Goal: Task Accomplishment & Management: Manage account settings

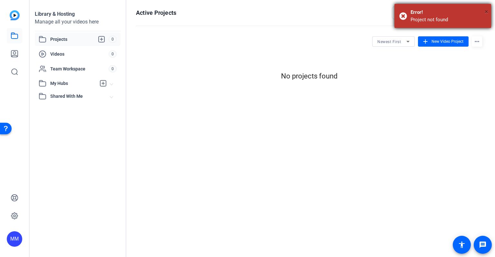
click at [487, 11] on span "×" at bounding box center [487, 12] width 4 height 8
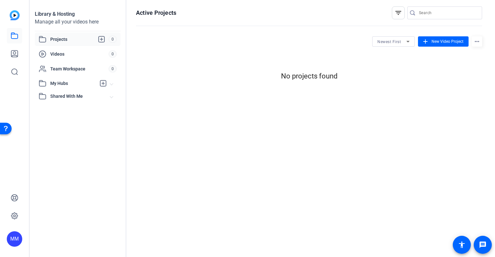
click at [13, 244] on div "MM" at bounding box center [14, 239] width 15 height 15
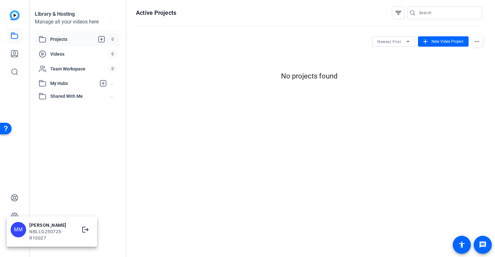
click at [36, 232] on div "NBLLG250725-R10027" at bounding box center [51, 235] width 45 height 13
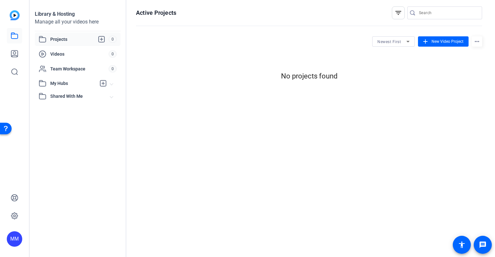
click at [17, 237] on div "MM" at bounding box center [14, 239] width 15 height 15
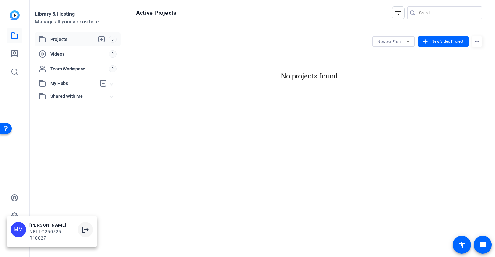
click at [83, 229] on mat-icon "logout" at bounding box center [86, 230] width 8 height 8
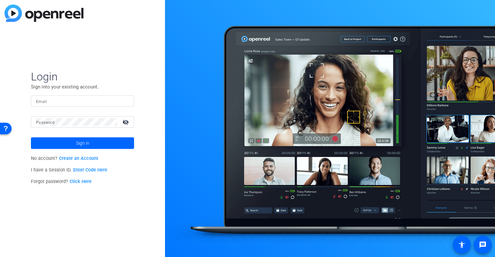
click at [51, 104] on input "Email" at bounding box center [82, 101] width 93 height 8
click at [54, 101] on input "Email" at bounding box center [82, 101] width 93 height 8
click at [97, 101] on input "Email" at bounding box center [82, 101] width 93 height 8
